Goal: Task Accomplishment & Management: Manage account settings

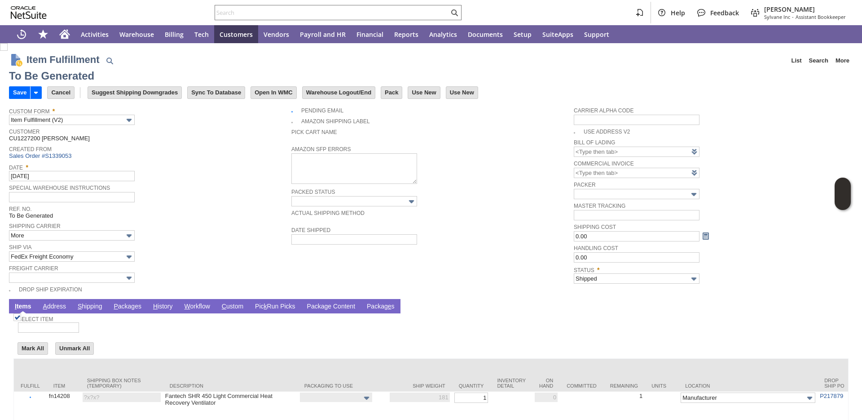
click at [141, 303] on link "P ackages" at bounding box center [127, 306] width 32 height 9
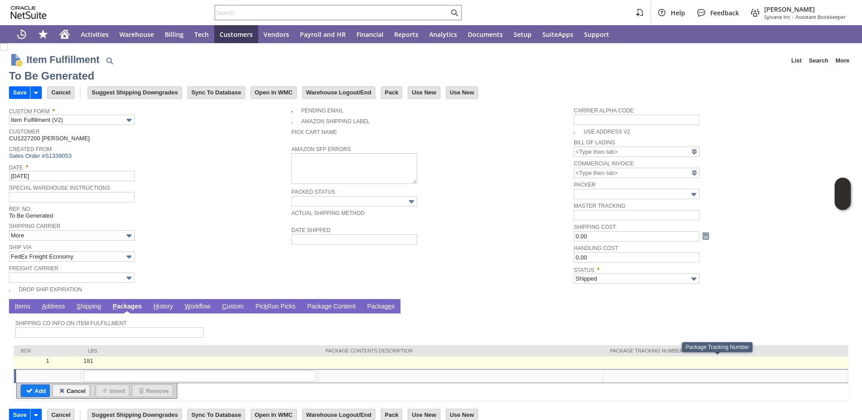
click at [640, 363] on td at bounding box center [726, 362] width 245 height 13
type input "181"
type input "OK"
paste input "7615527286"
type input "7615527286"
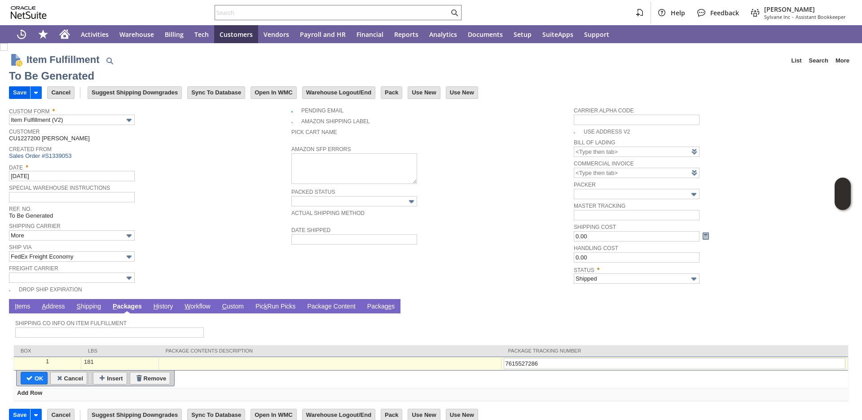
type input "7615527286"
click at [13, 93] on input "Save" at bounding box center [19, 93] width 21 height 12
type input "Add"
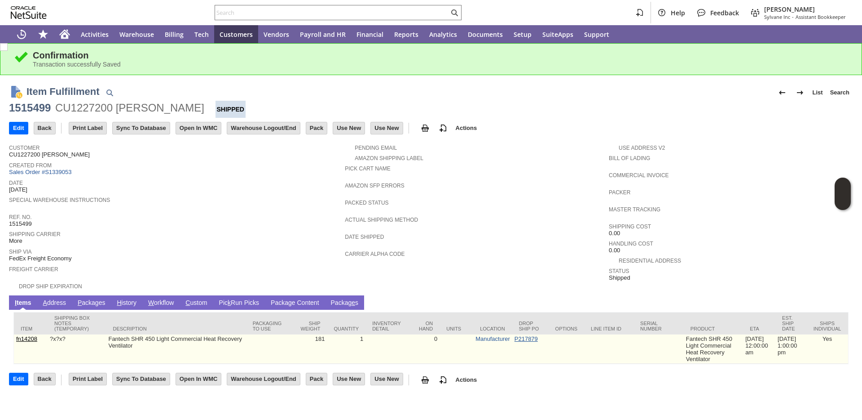
click at [515, 339] on link "P217879" at bounding box center [526, 338] width 23 height 7
